Goal: Information Seeking & Learning: Learn about a topic

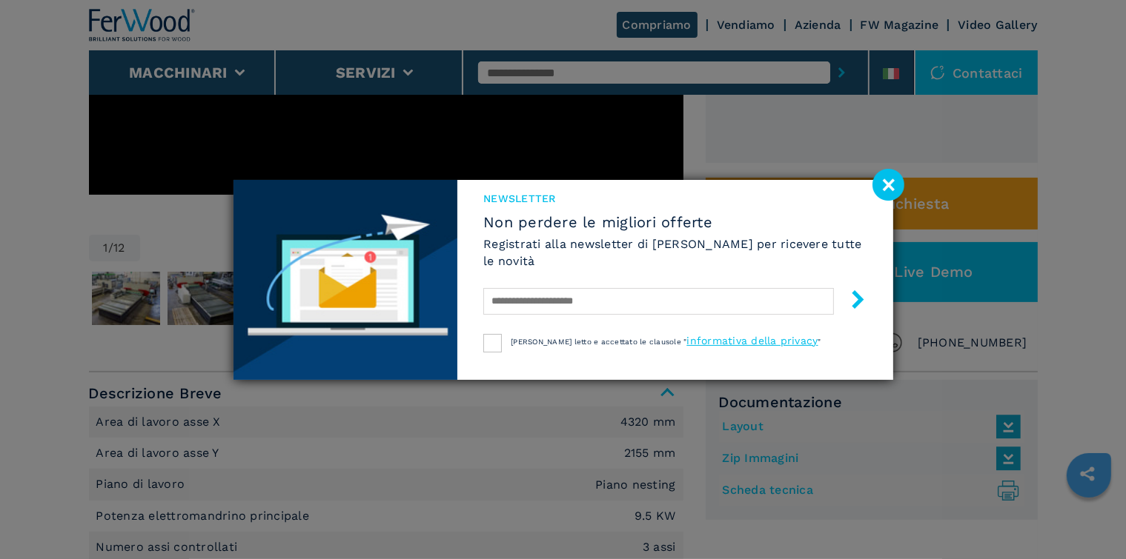
scroll to position [445, 0]
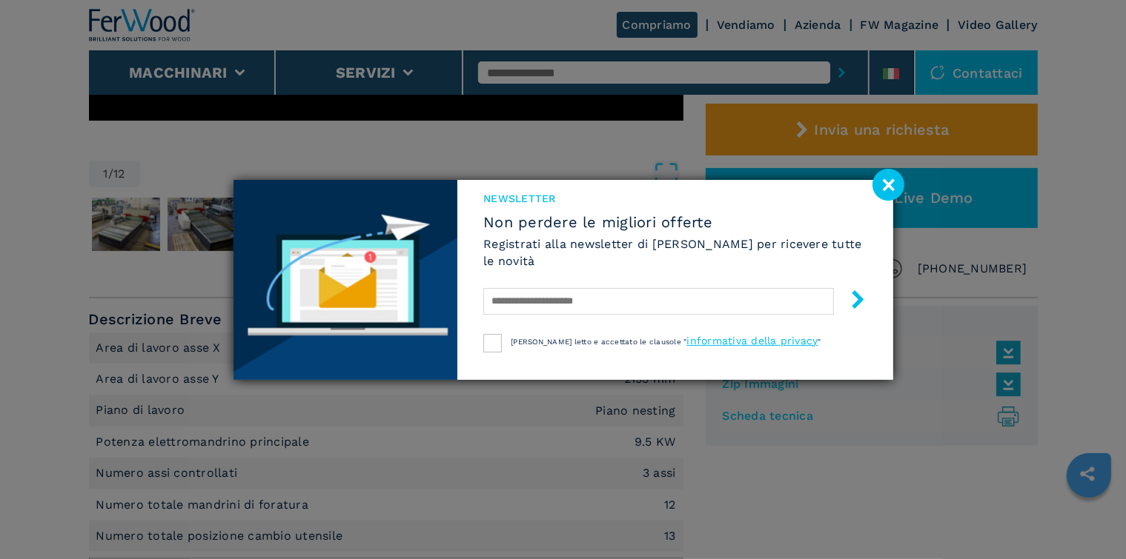
click at [886, 185] on image at bounding box center [888, 185] width 32 height 32
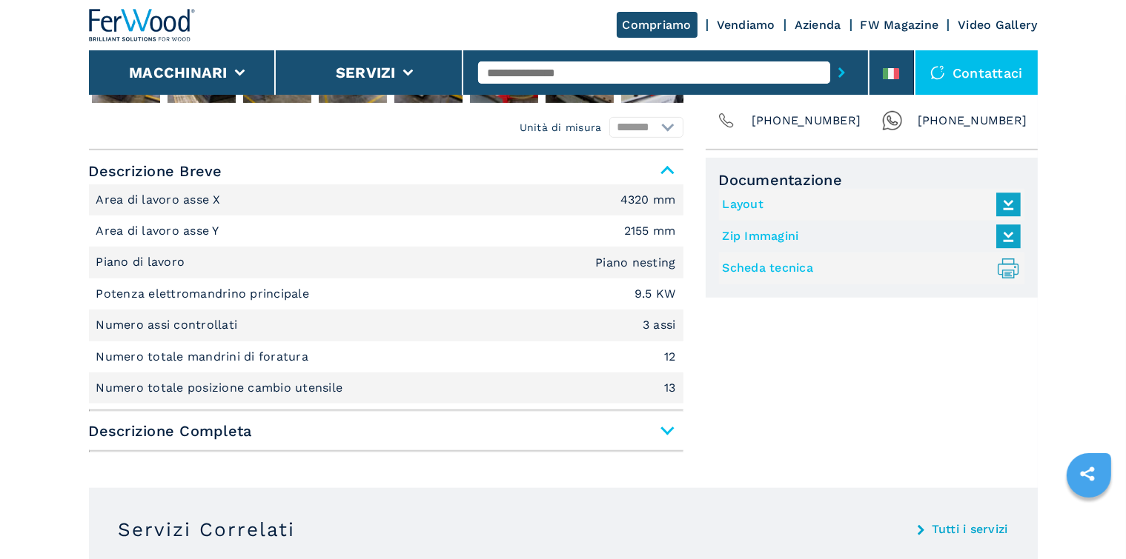
scroll to position [667, 0]
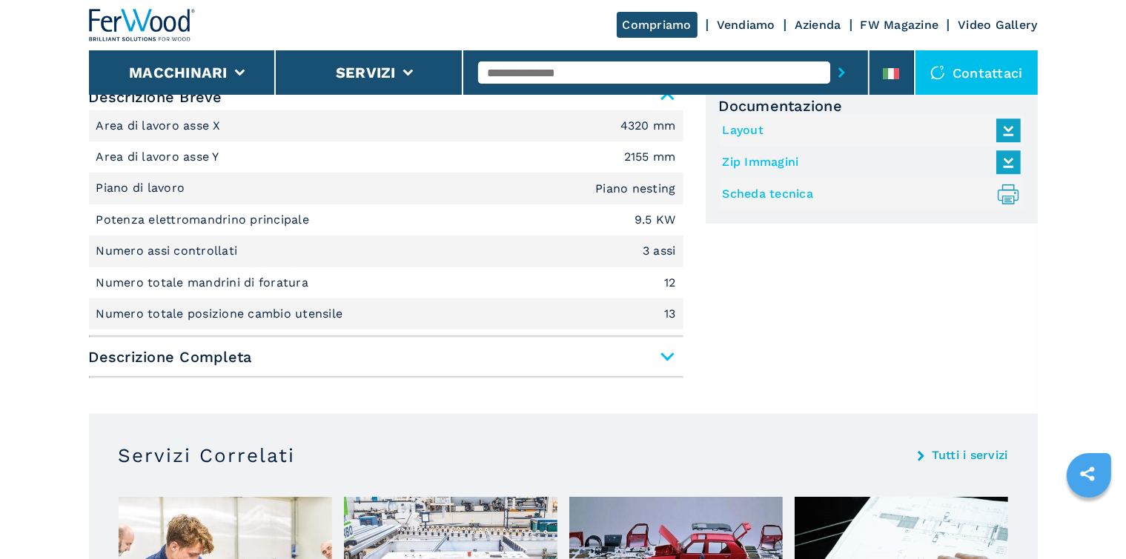
click at [666, 354] on span "Descrizione Completa" at bounding box center [386, 357] width 594 height 27
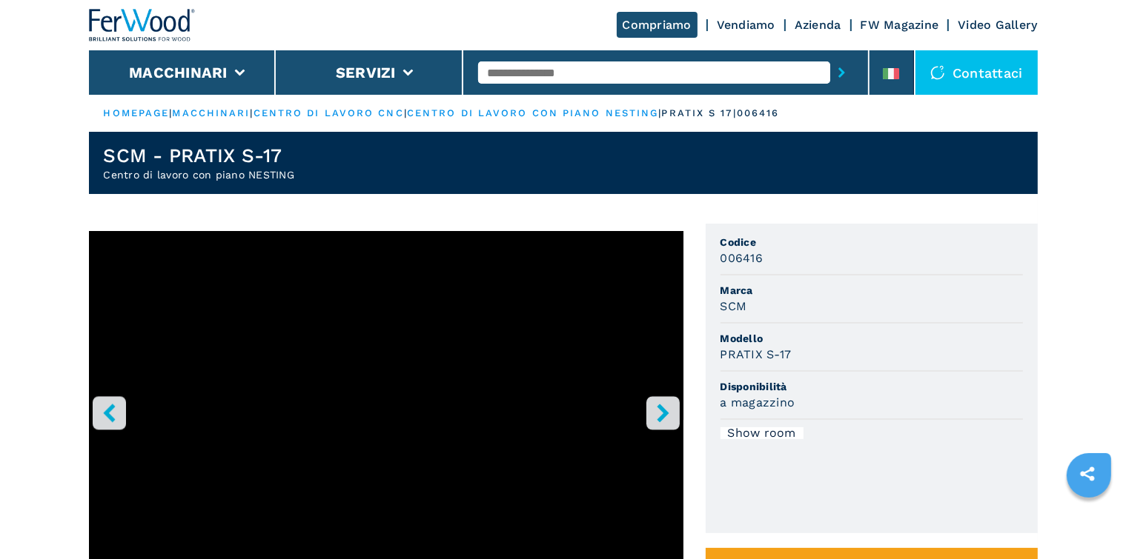
scroll to position [371, 0]
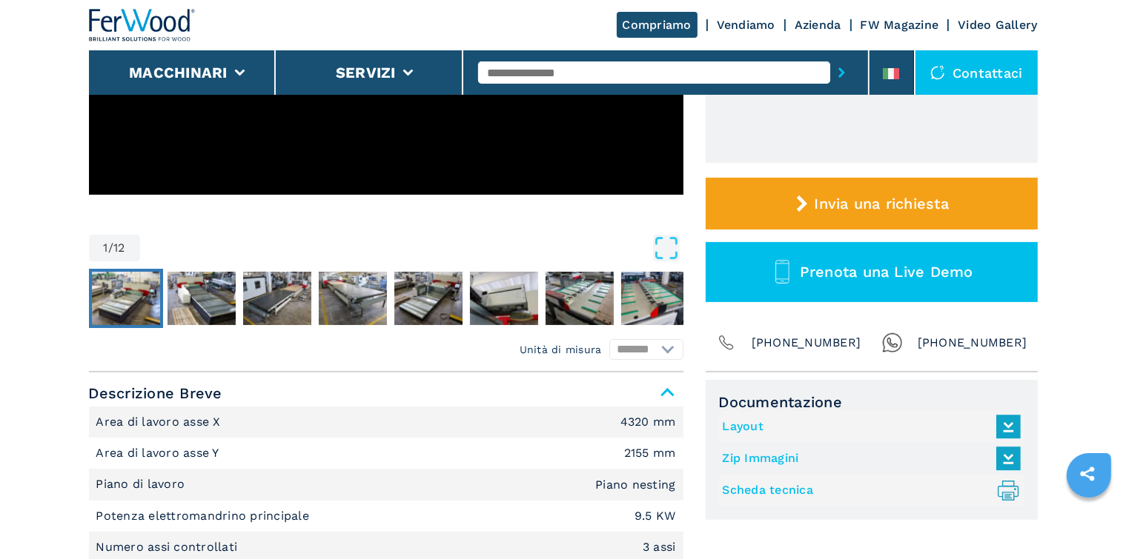
click at [117, 295] on img "Go to Slide 2" at bounding box center [126, 298] width 68 height 53
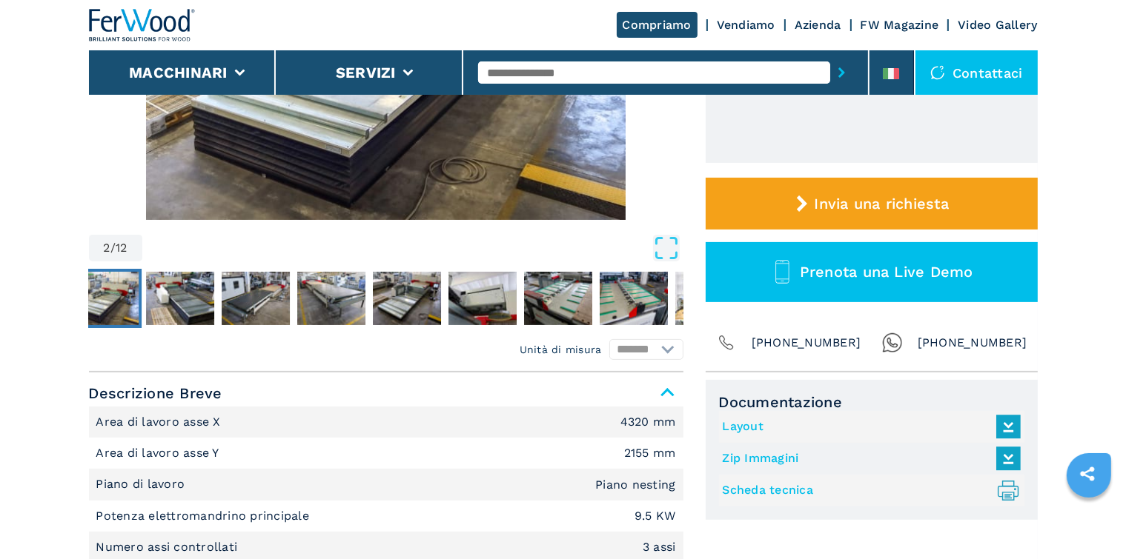
scroll to position [148, 0]
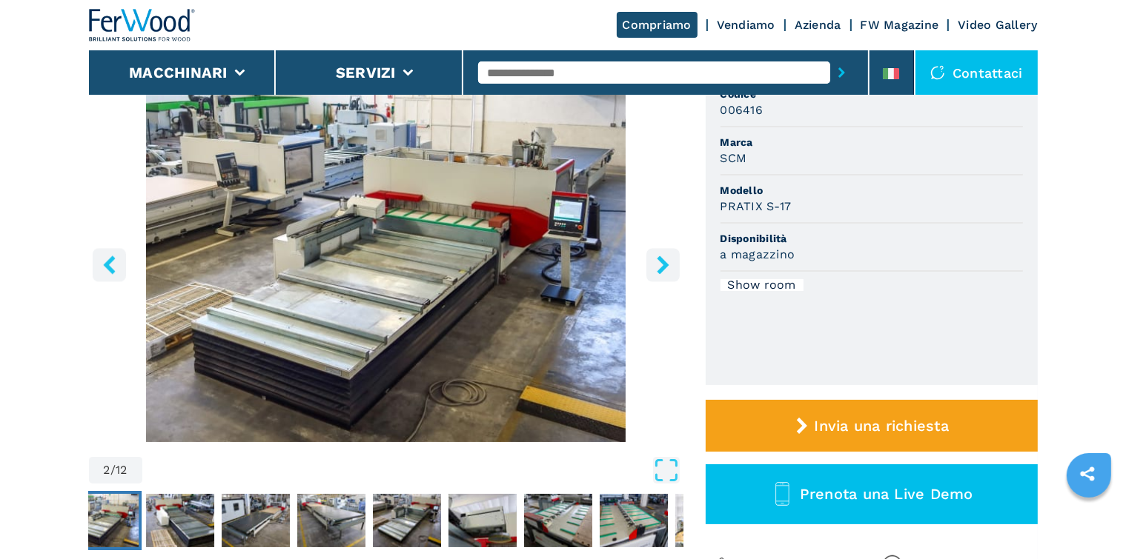
click at [662, 262] on icon "right-button" at bounding box center [663, 265] width 12 height 19
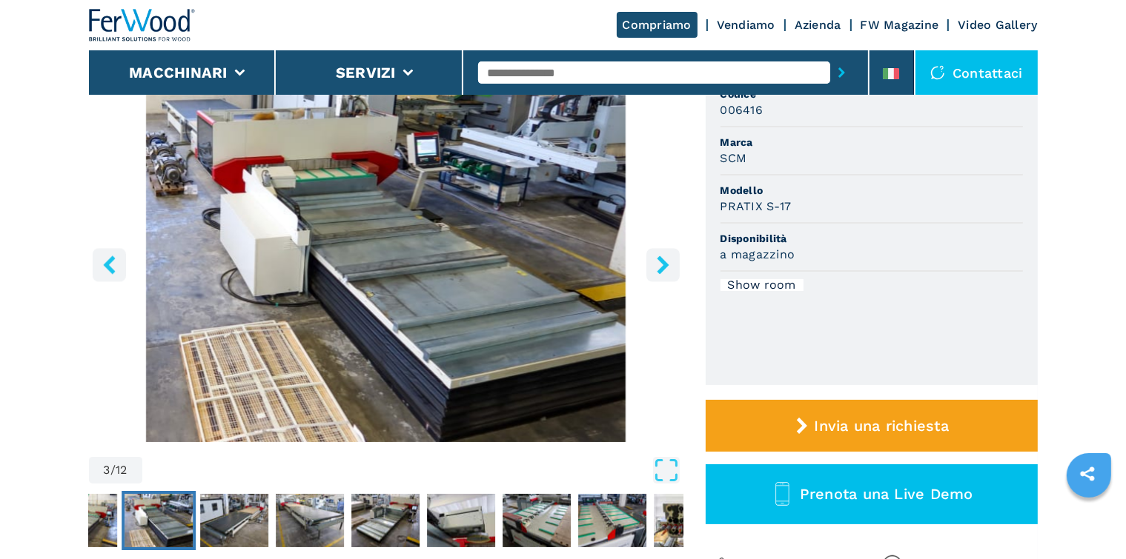
click at [662, 262] on icon "right-button" at bounding box center [663, 265] width 12 height 19
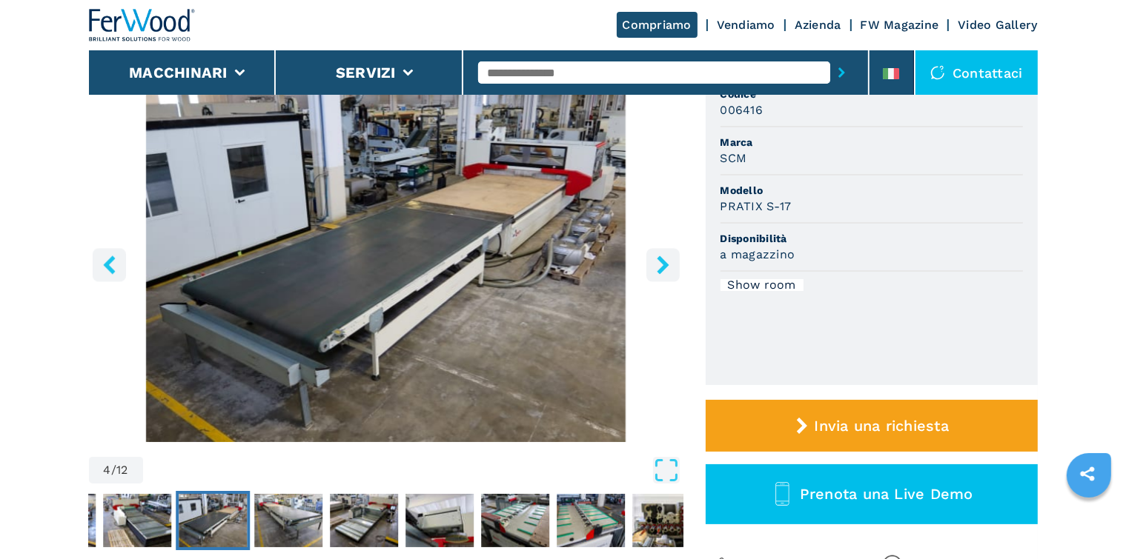
click at [662, 262] on icon "right-button" at bounding box center [663, 265] width 12 height 19
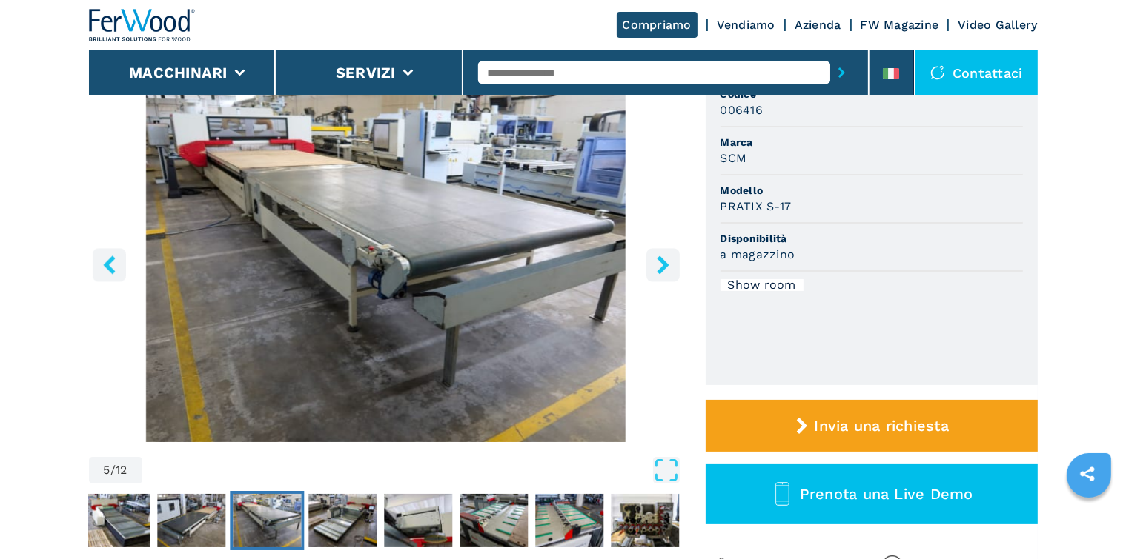
click at [662, 262] on icon "right-button" at bounding box center [663, 265] width 12 height 19
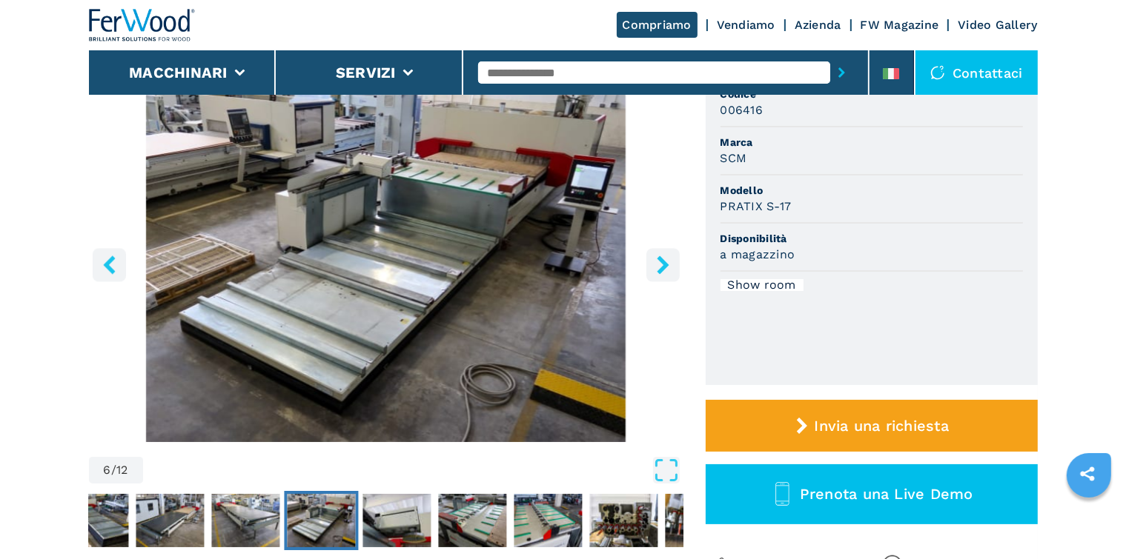
click at [662, 262] on icon "right-button" at bounding box center [663, 265] width 12 height 19
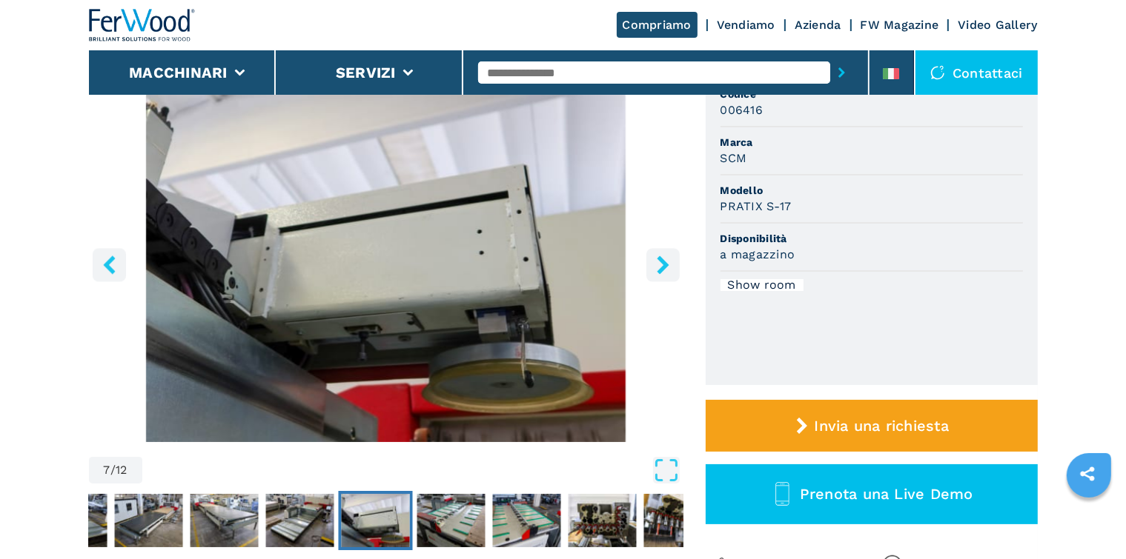
click at [662, 262] on icon "right-button" at bounding box center [663, 265] width 12 height 19
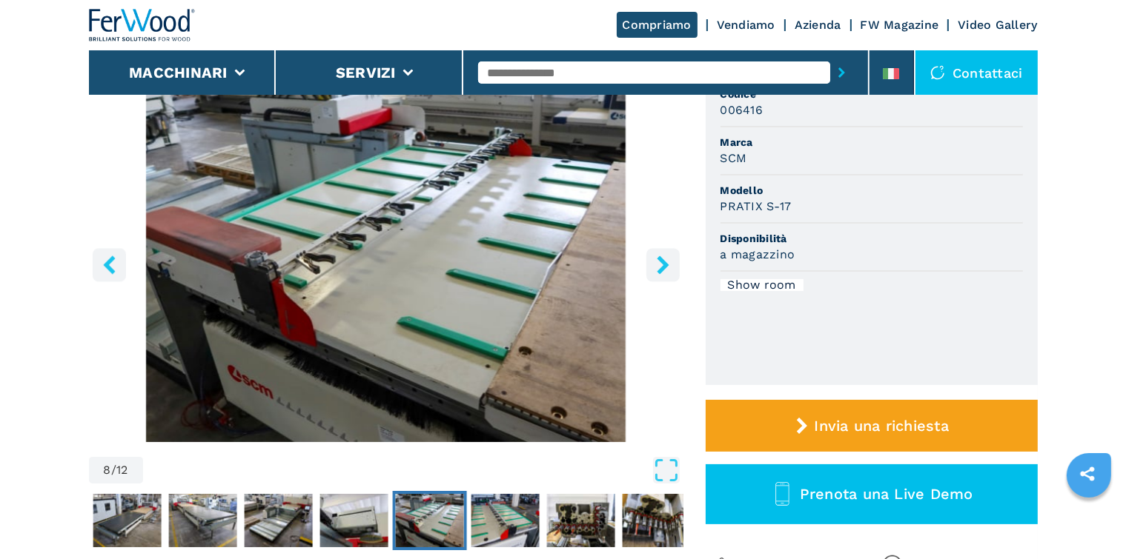
click at [662, 262] on icon "right-button" at bounding box center [663, 265] width 12 height 19
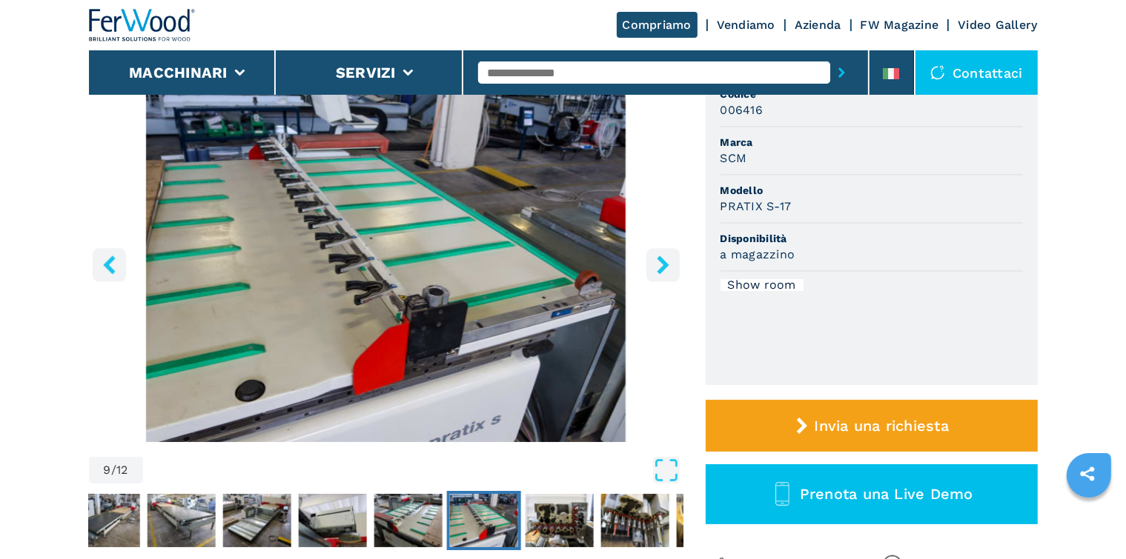
click at [662, 262] on icon "right-button" at bounding box center [663, 265] width 12 height 19
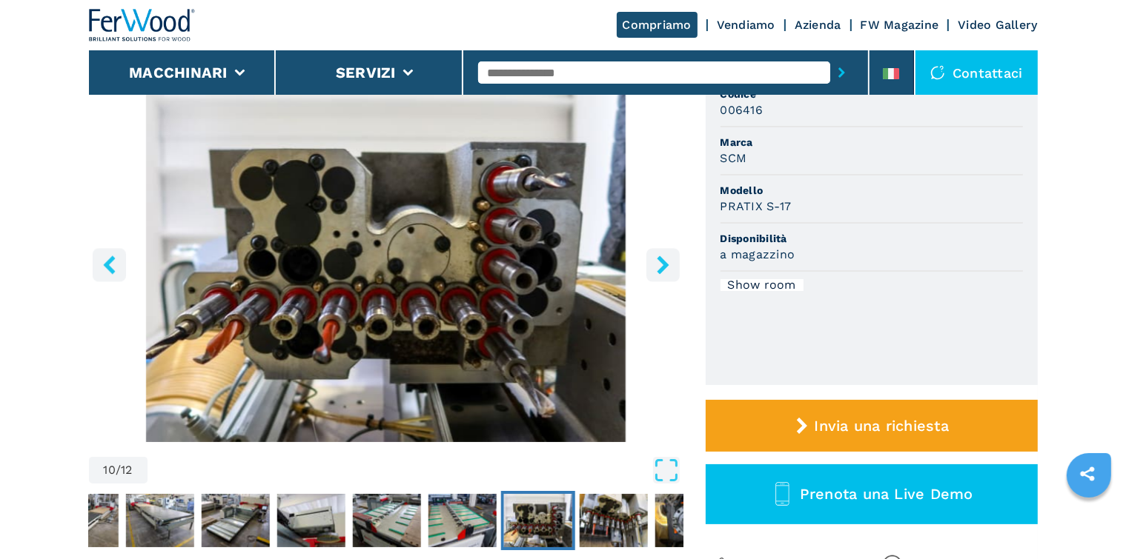
click at [662, 262] on icon "right-button" at bounding box center [663, 265] width 12 height 19
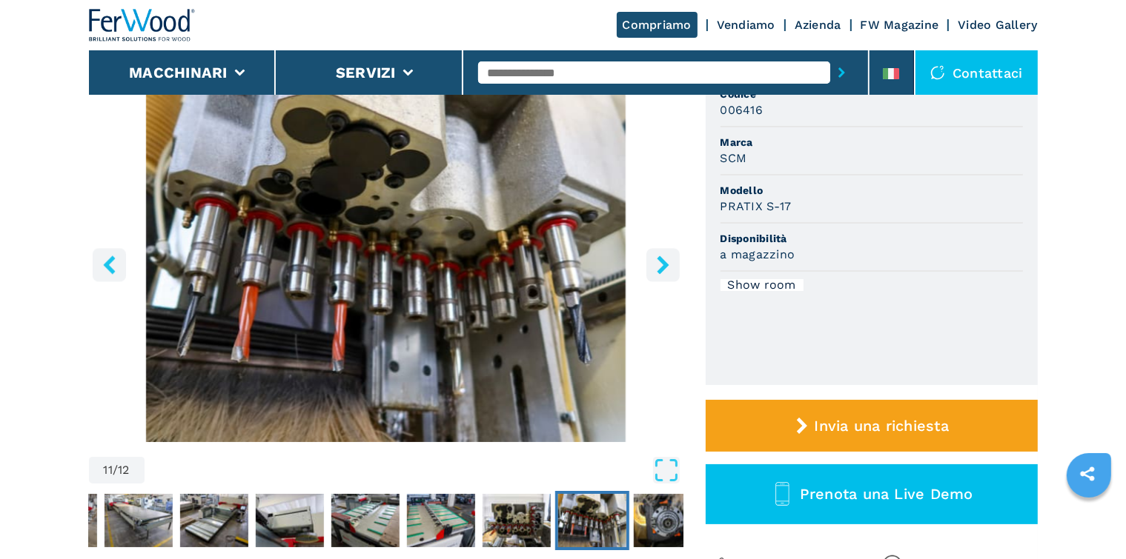
click at [662, 262] on icon "right-button" at bounding box center [663, 265] width 12 height 19
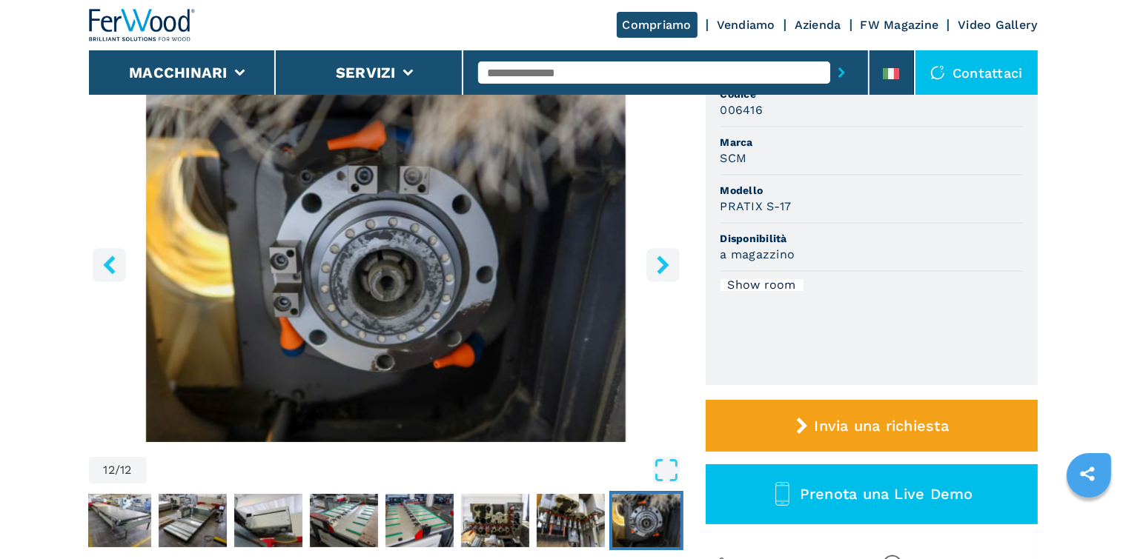
click at [662, 262] on icon "right-button" at bounding box center [663, 265] width 12 height 19
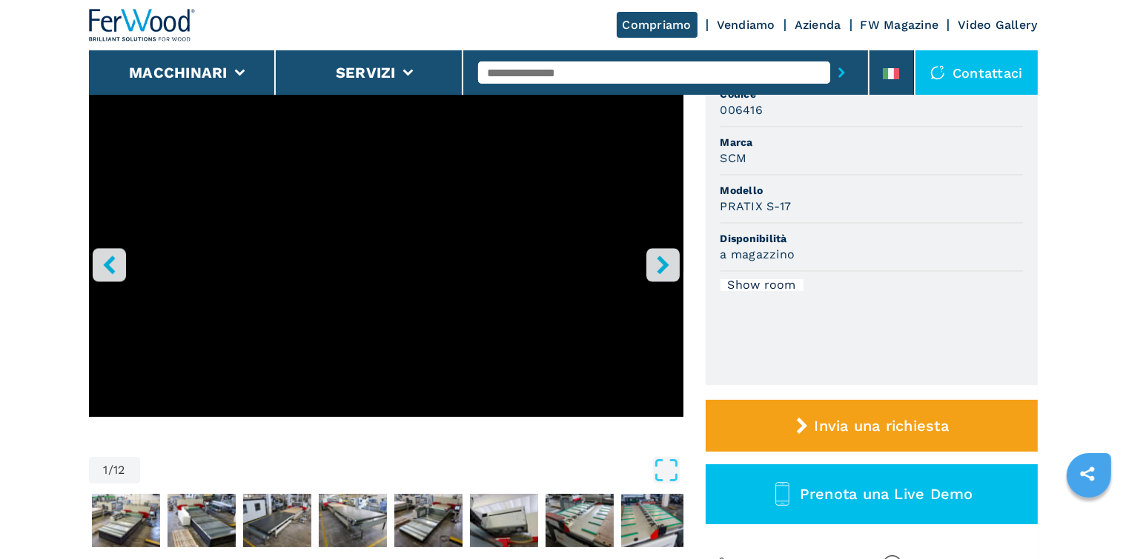
click at [662, 262] on icon "right-button" at bounding box center [663, 265] width 12 height 19
